Goal: Task Accomplishment & Management: Use online tool/utility

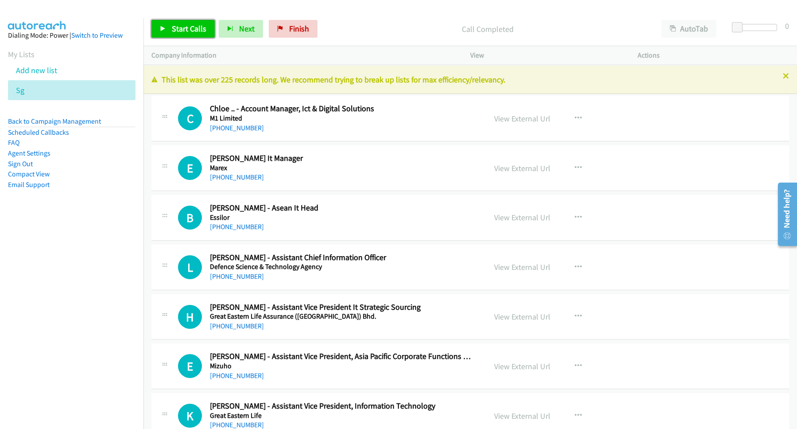
click at [200, 20] on link "Start Calls" at bounding box center [182, 29] width 63 height 18
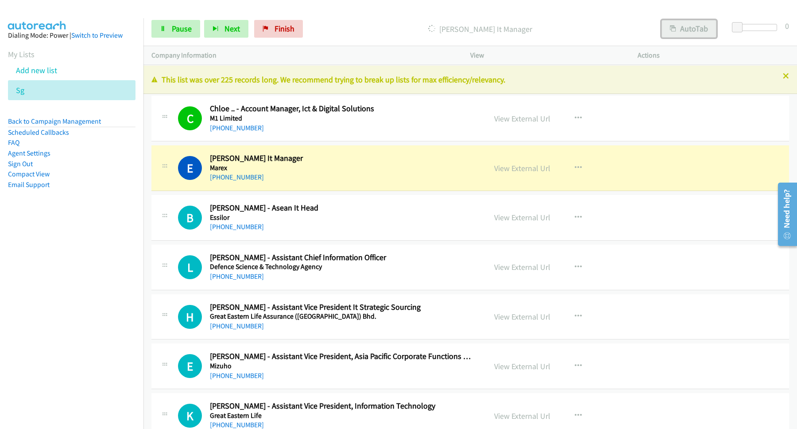
click at [671, 24] on button "AutoTab" at bounding box center [689, 29] width 55 height 18
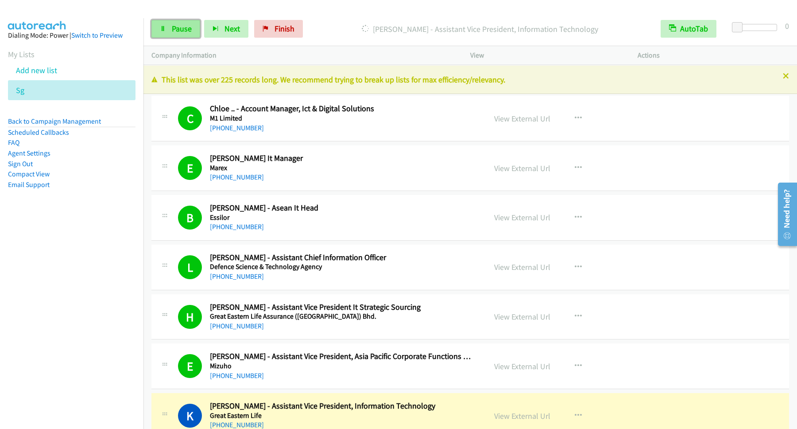
click at [191, 31] on span "Pause" at bounding box center [182, 28] width 20 height 10
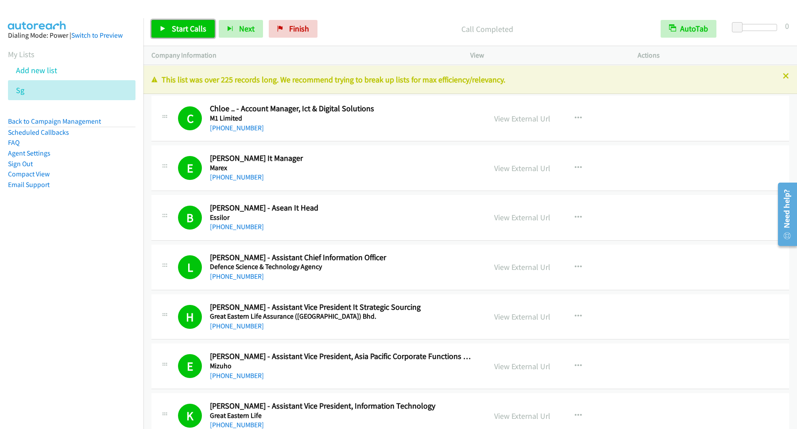
click at [195, 24] on link "Start Calls" at bounding box center [182, 29] width 63 height 18
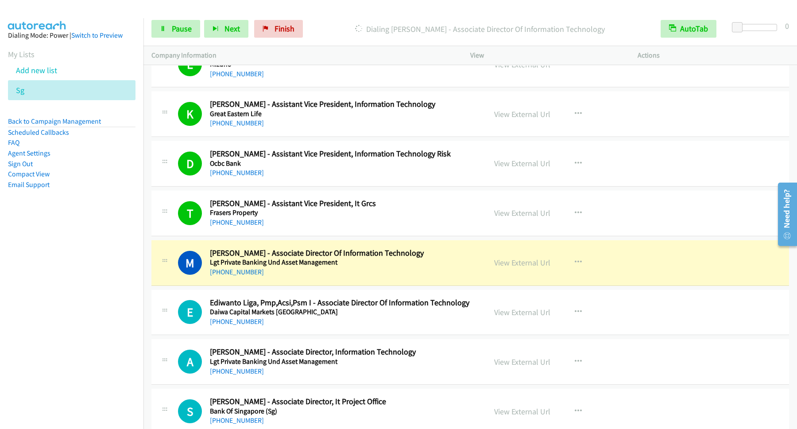
scroll to position [359, 0]
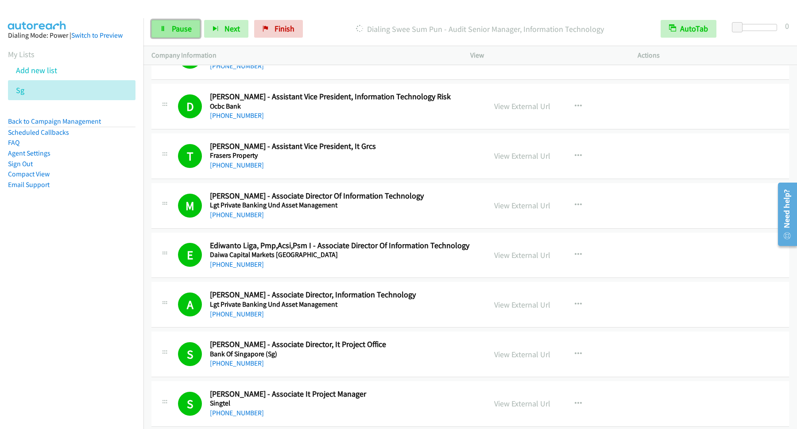
click at [183, 29] on span "Pause" at bounding box center [182, 28] width 20 height 10
click at [181, 32] on span "Start Calls" at bounding box center [189, 28] width 35 height 10
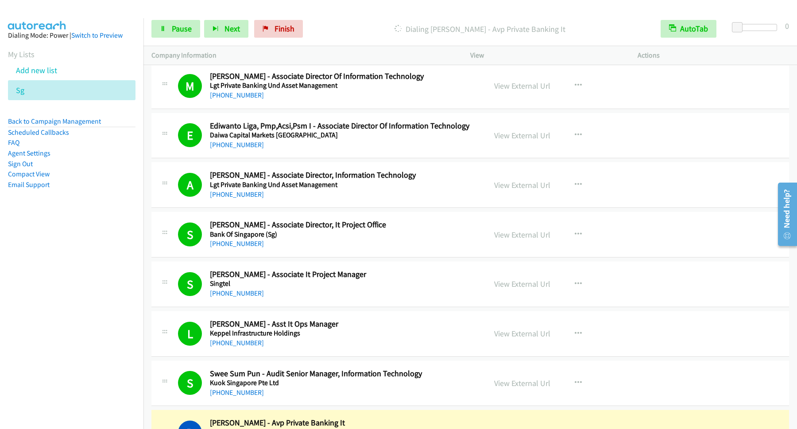
scroll to position [598, 0]
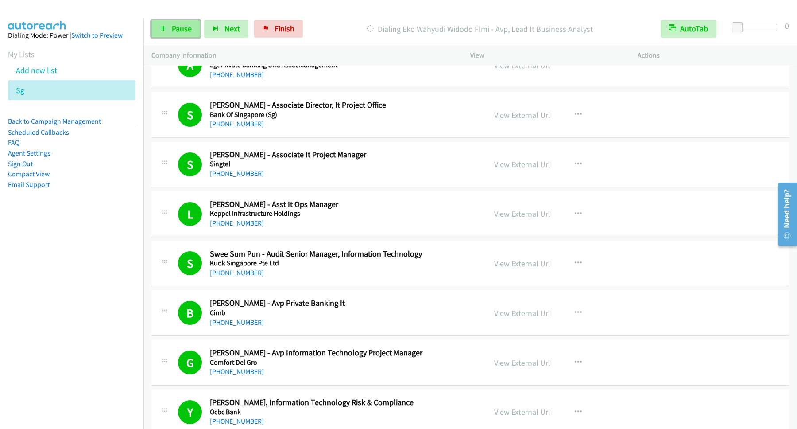
click at [188, 27] on span "Pause" at bounding box center [182, 28] width 20 height 10
click at [181, 27] on span "Start Calls" at bounding box center [189, 28] width 35 height 10
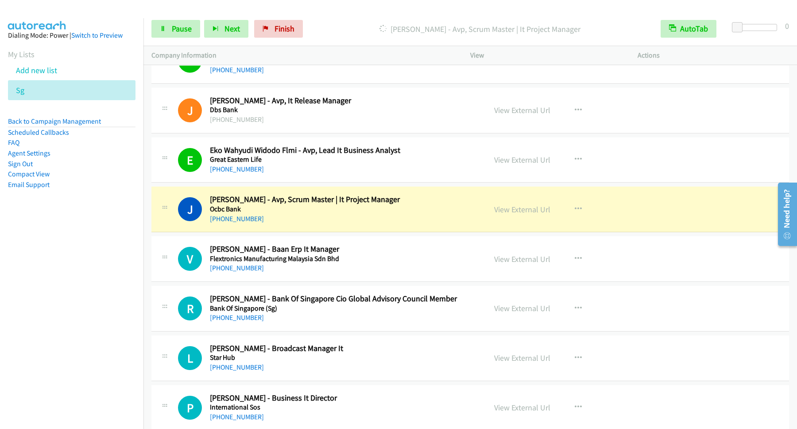
scroll to position [957, 0]
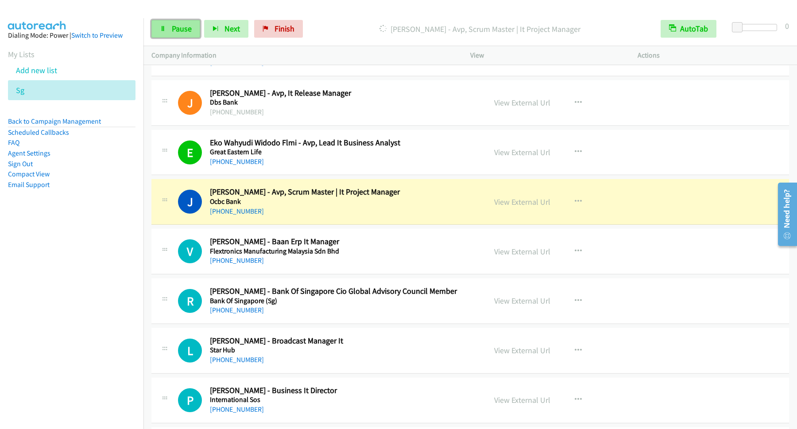
click at [180, 30] on span "Pause" at bounding box center [182, 28] width 20 height 10
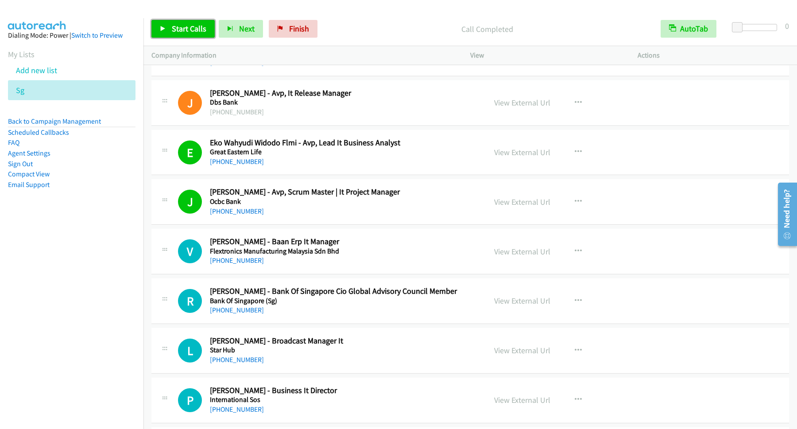
click at [189, 29] on span "Start Calls" at bounding box center [189, 28] width 35 height 10
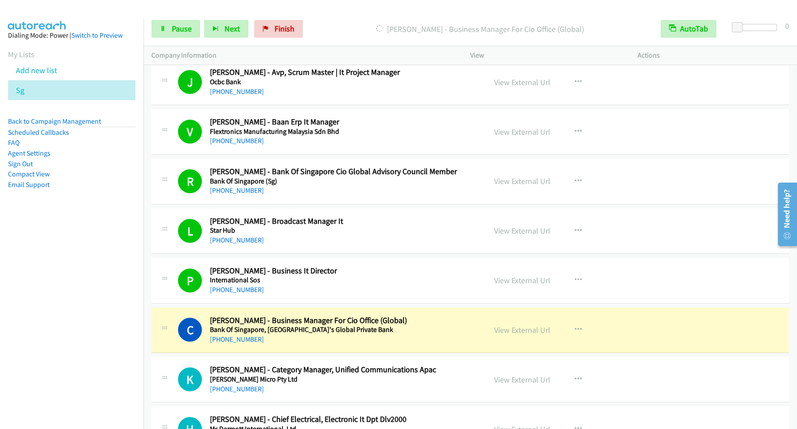
scroll to position [1196, 0]
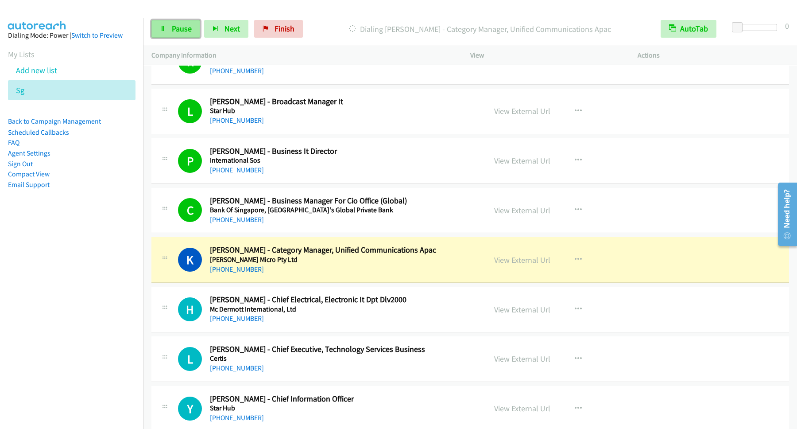
click at [190, 31] on span "Pause" at bounding box center [182, 28] width 20 height 10
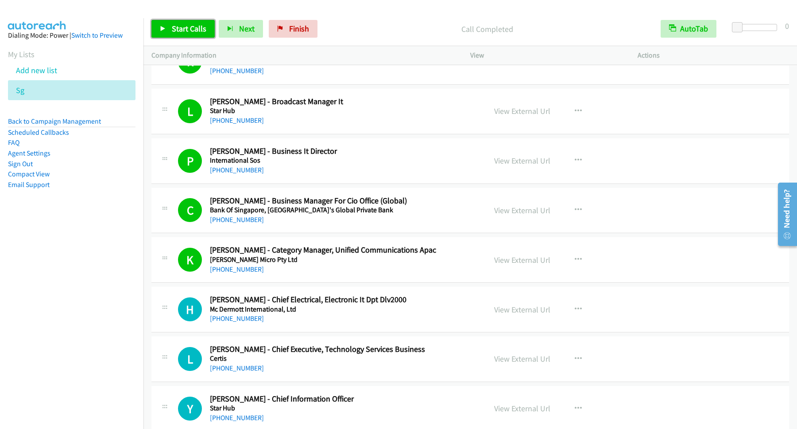
click at [206, 24] on link "Start Calls" at bounding box center [182, 29] width 63 height 18
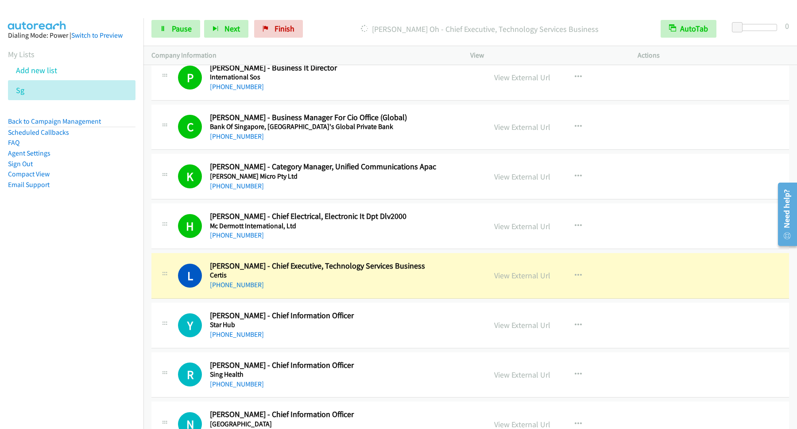
scroll to position [1315, 0]
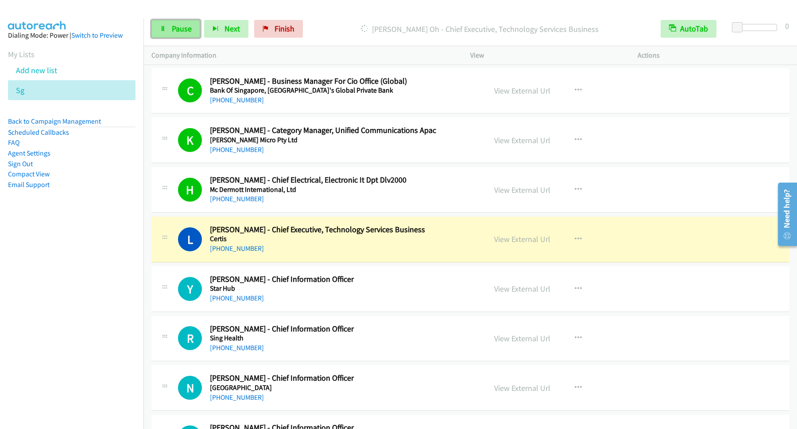
click at [178, 26] on span "Pause" at bounding box center [182, 28] width 20 height 10
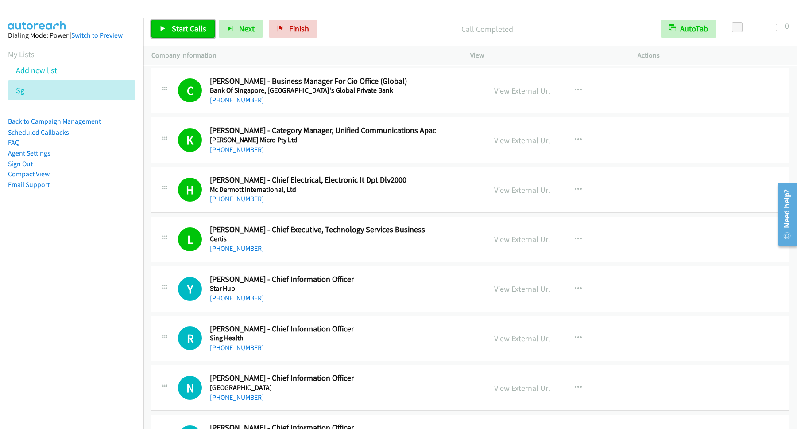
click at [205, 26] on span "Start Calls" at bounding box center [189, 28] width 35 height 10
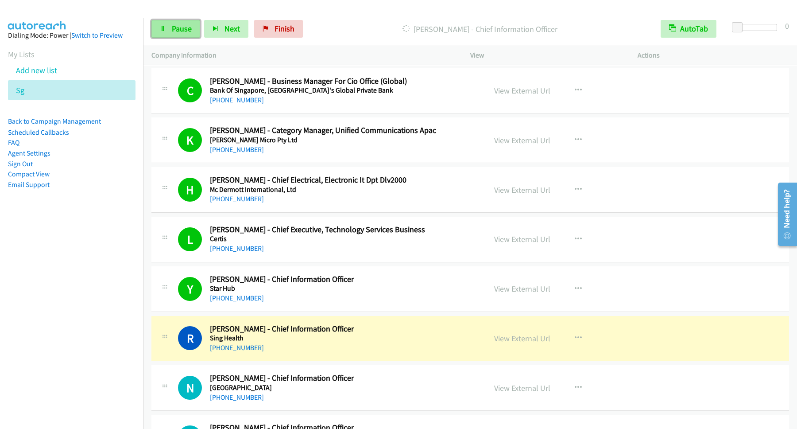
click at [199, 33] on link "Pause" at bounding box center [175, 29] width 49 height 18
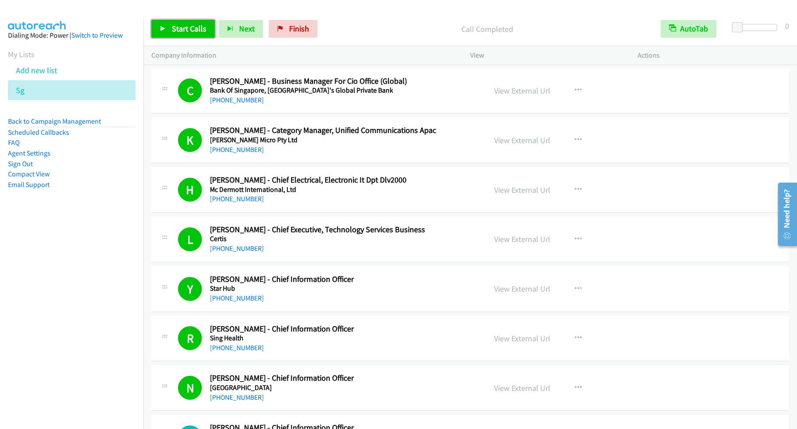
click at [182, 31] on span "Start Calls" at bounding box center [189, 28] width 35 height 10
click at [166, 35] on link "Pause" at bounding box center [175, 29] width 49 height 18
click at [192, 37] on link "Start Calls" at bounding box center [182, 29] width 63 height 18
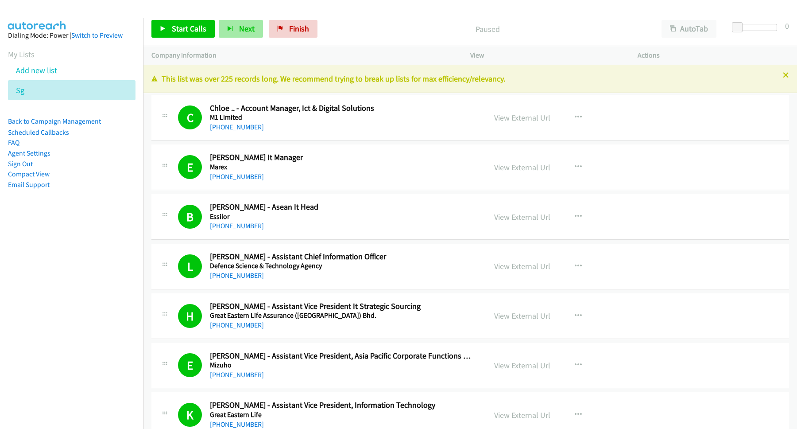
scroll to position [1315, 0]
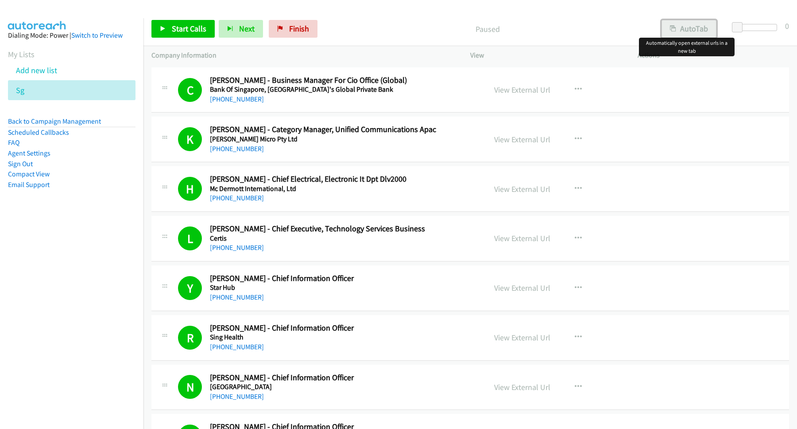
click at [689, 29] on button "AutoTab" at bounding box center [689, 29] width 55 height 18
click at [203, 30] on span "Start Calls" at bounding box center [189, 28] width 35 height 10
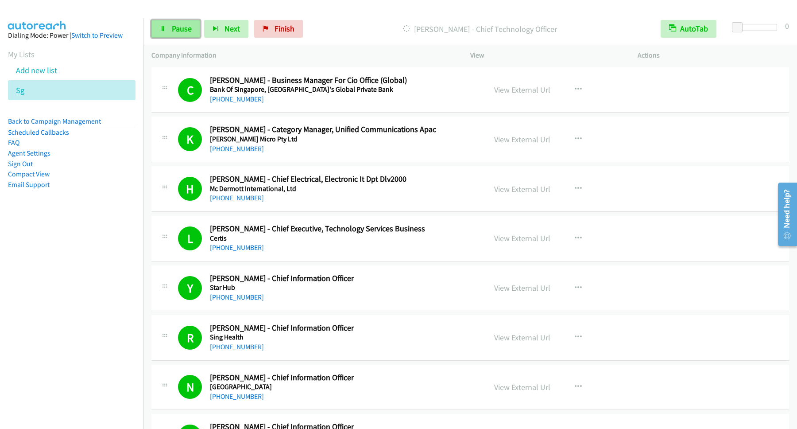
click at [176, 26] on span "Pause" at bounding box center [182, 28] width 20 height 10
click at [173, 23] on link "Start Calls" at bounding box center [182, 29] width 63 height 18
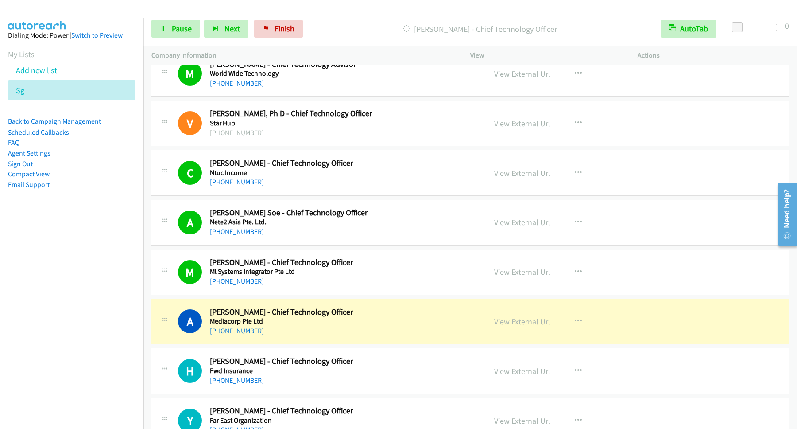
scroll to position [2511, 0]
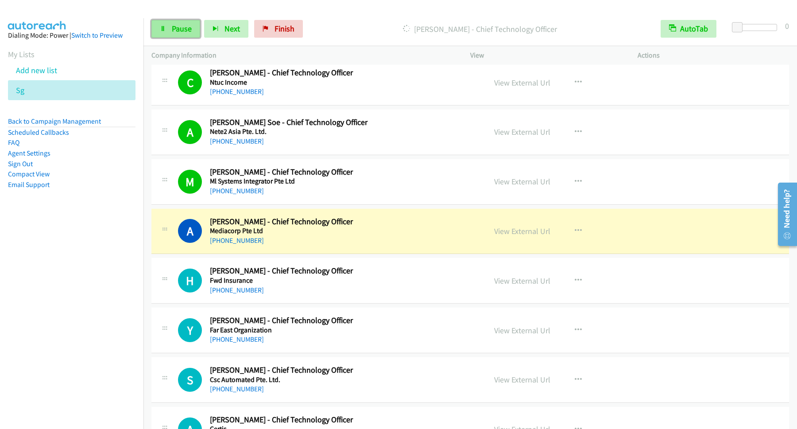
click at [195, 31] on link "Pause" at bounding box center [175, 29] width 49 height 18
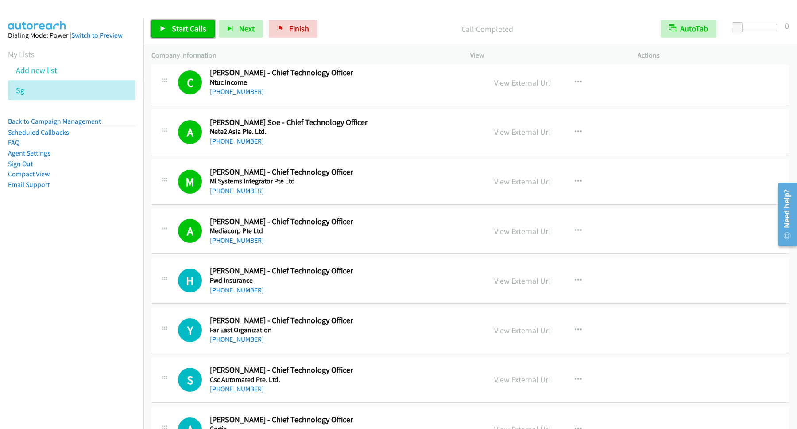
click at [179, 28] on span "Start Calls" at bounding box center [189, 28] width 35 height 10
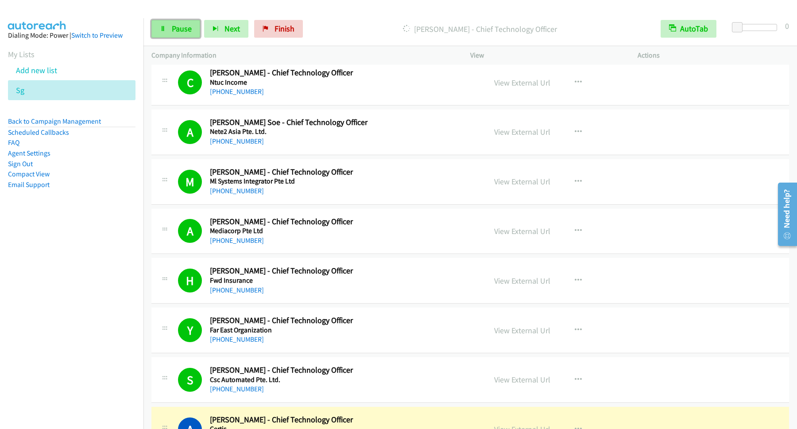
click at [179, 28] on span "Pause" at bounding box center [182, 28] width 20 height 10
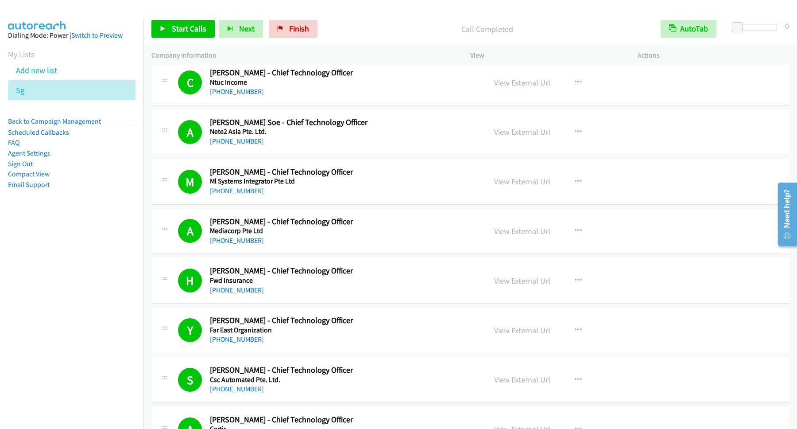
click at [210, 18] on div "Start Calls Pause Next Finish Call Completed AutoTab AutoTab 0" at bounding box center [470, 29] width 654 height 34
click at [204, 23] on link "Start Calls" at bounding box center [182, 29] width 63 height 18
click at [168, 26] on link "Pause" at bounding box center [175, 29] width 49 height 18
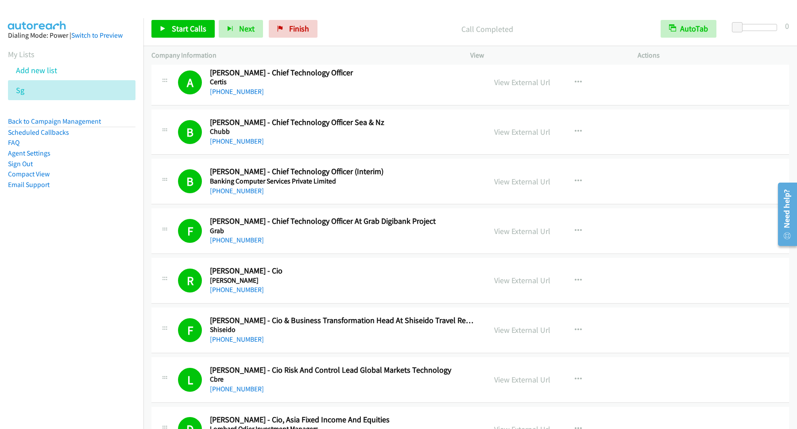
scroll to position [2989, 0]
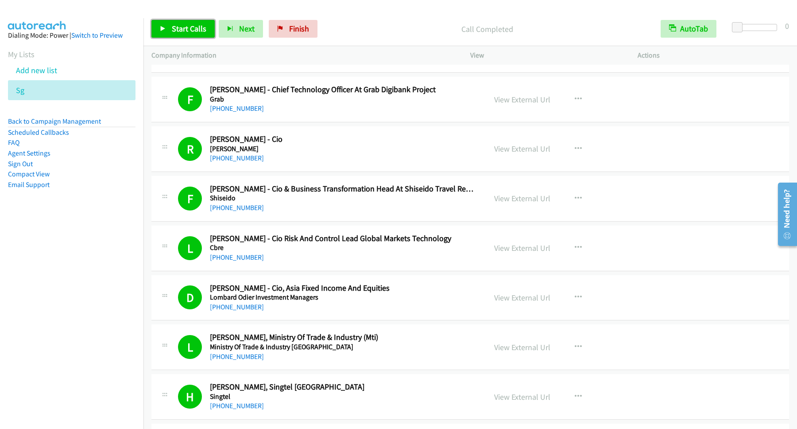
click at [197, 31] on span "Start Calls" at bounding box center [189, 28] width 35 height 10
click at [181, 34] on span "Pause" at bounding box center [182, 28] width 20 height 10
click at [178, 27] on span "Start Calls" at bounding box center [189, 28] width 35 height 10
drag, startPoint x: 186, startPoint y: 27, endPoint x: 338, endPoint y: 83, distance: 162.1
click at [186, 27] on span "Pause" at bounding box center [182, 28] width 20 height 10
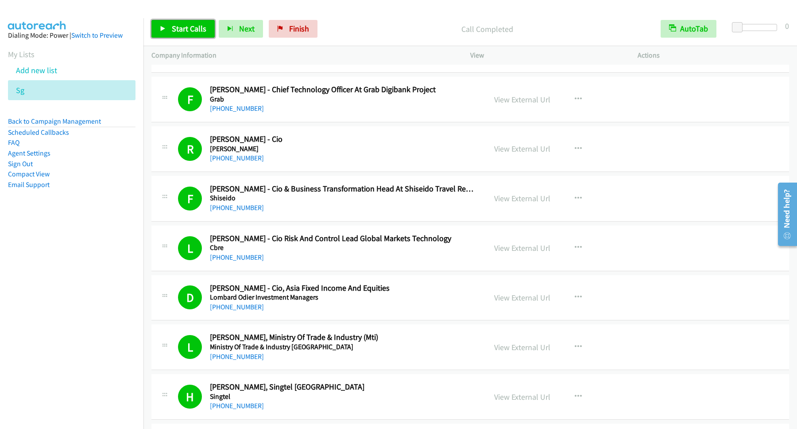
click at [171, 26] on link "Start Calls" at bounding box center [182, 29] width 63 height 18
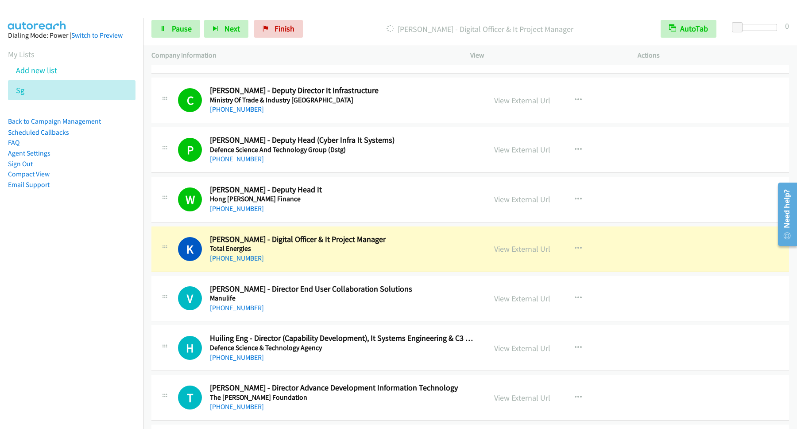
scroll to position [3826, 0]
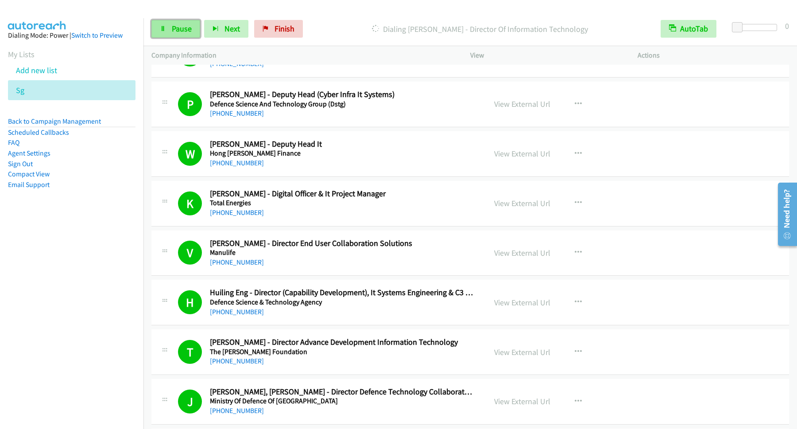
click at [183, 23] on link "Pause" at bounding box center [175, 29] width 49 height 18
click at [190, 26] on span "Start Calls" at bounding box center [189, 28] width 35 height 10
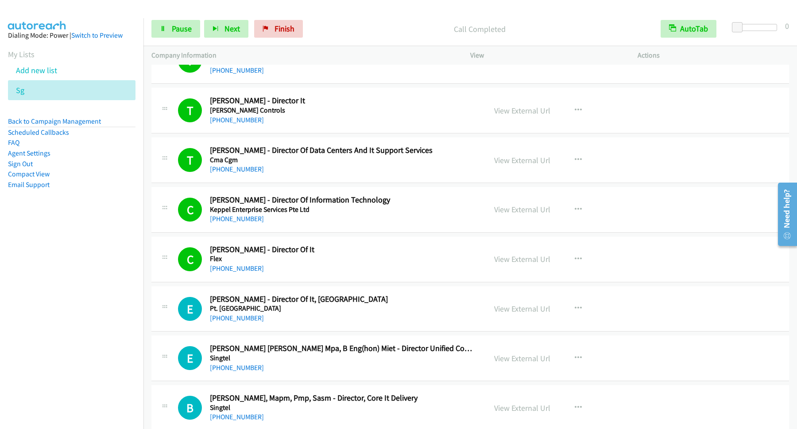
scroll to position [4305, 0]
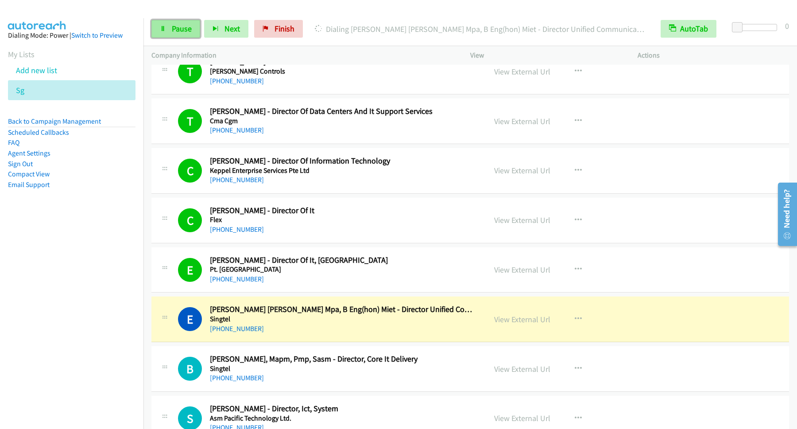
click at [194, 28] on link "Pause" at bounding box center [175, 29] width 49 height 18
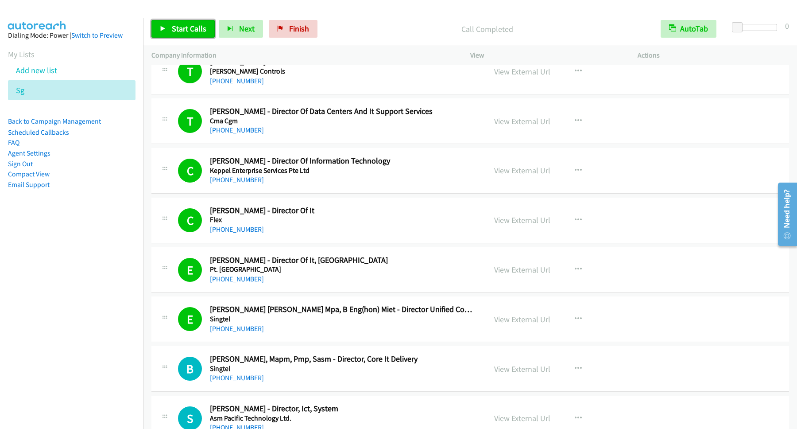
click at [190, 28] on span "Start Calls" at bounding box center [189, 28] width 35 height 10
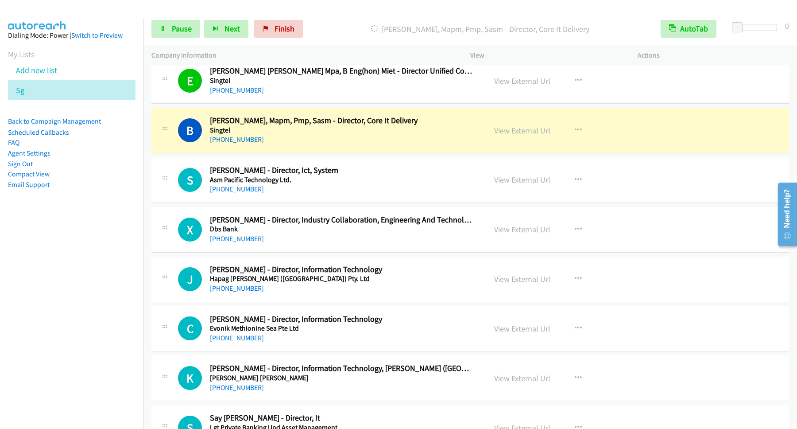
scroll to position [4544, 0]
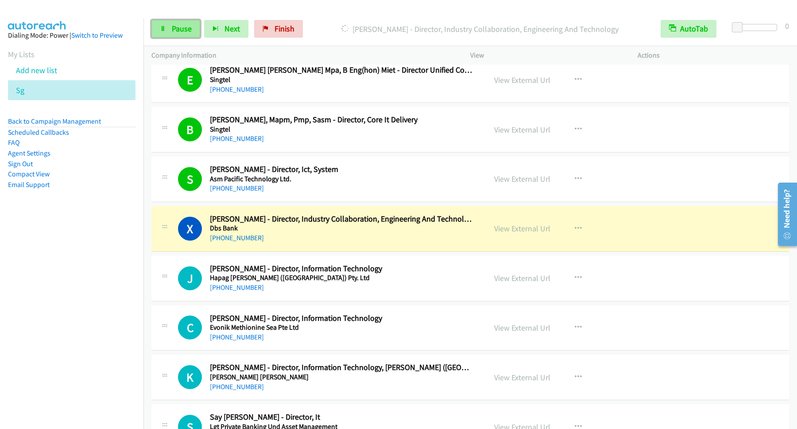
click at [186, 27] on span "Pause" at bounding box center [182, 28] width 20 height 10
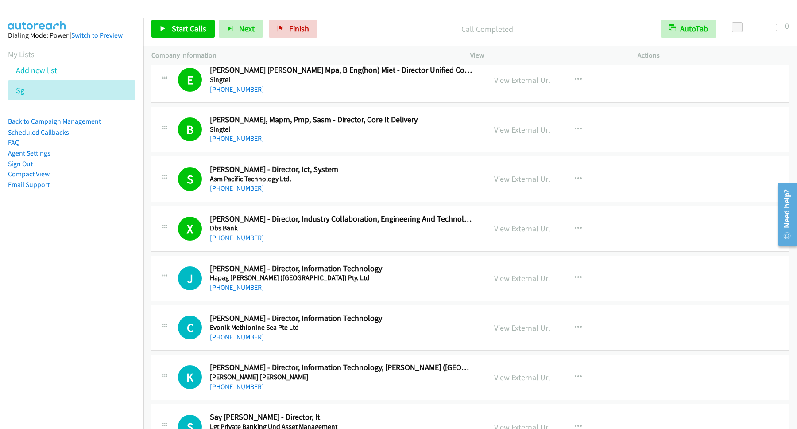
click at [385, 24] on p "Call Completed" at bounding box center [486, 29] width 315 height 12
click at [202, 30] on span "Start Calls" at bounding box center [189, 28] width 35 height 10
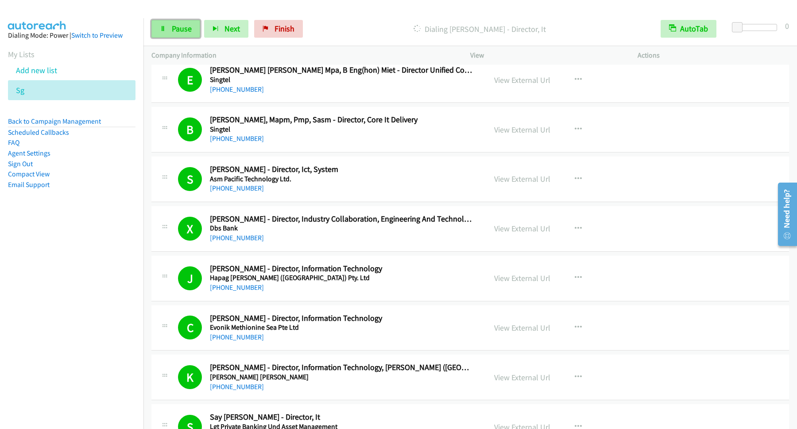
click at [197, 25] on link "Pause" at bounding box center [175, 29] width 49 height 18
